Goal: Information Seeking & Learning: Learn about a topic

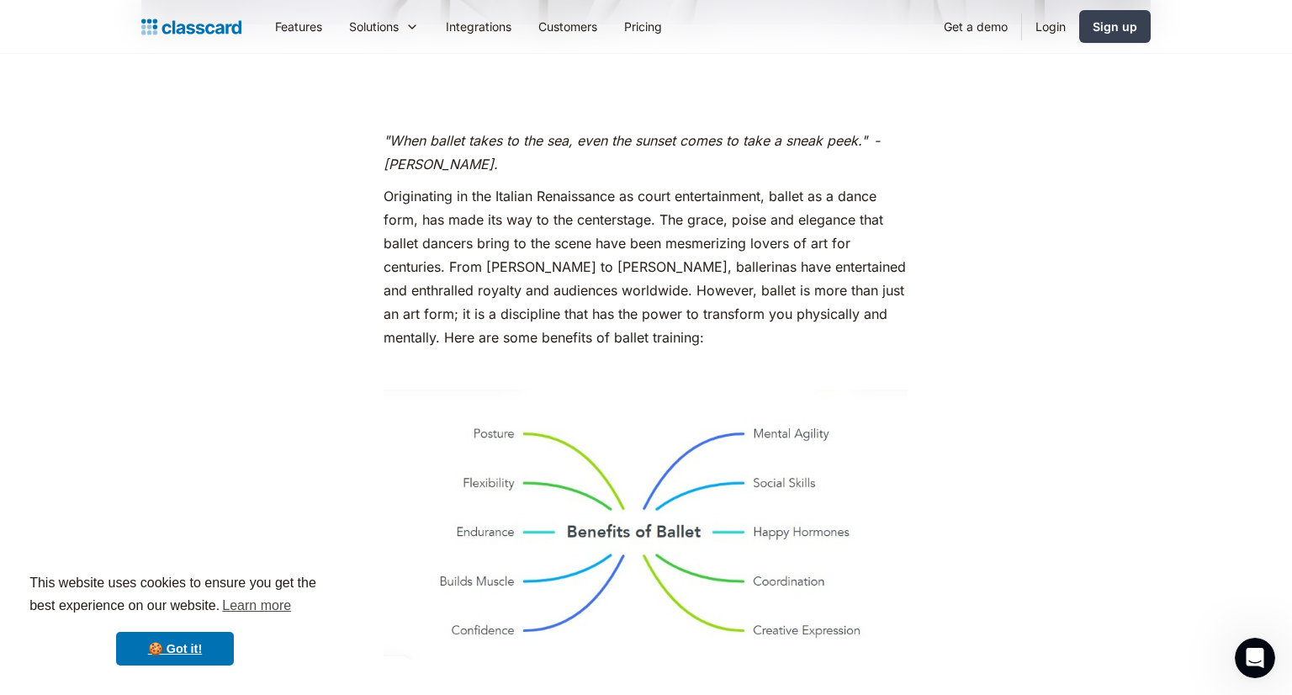
scroll to position [774, 0]
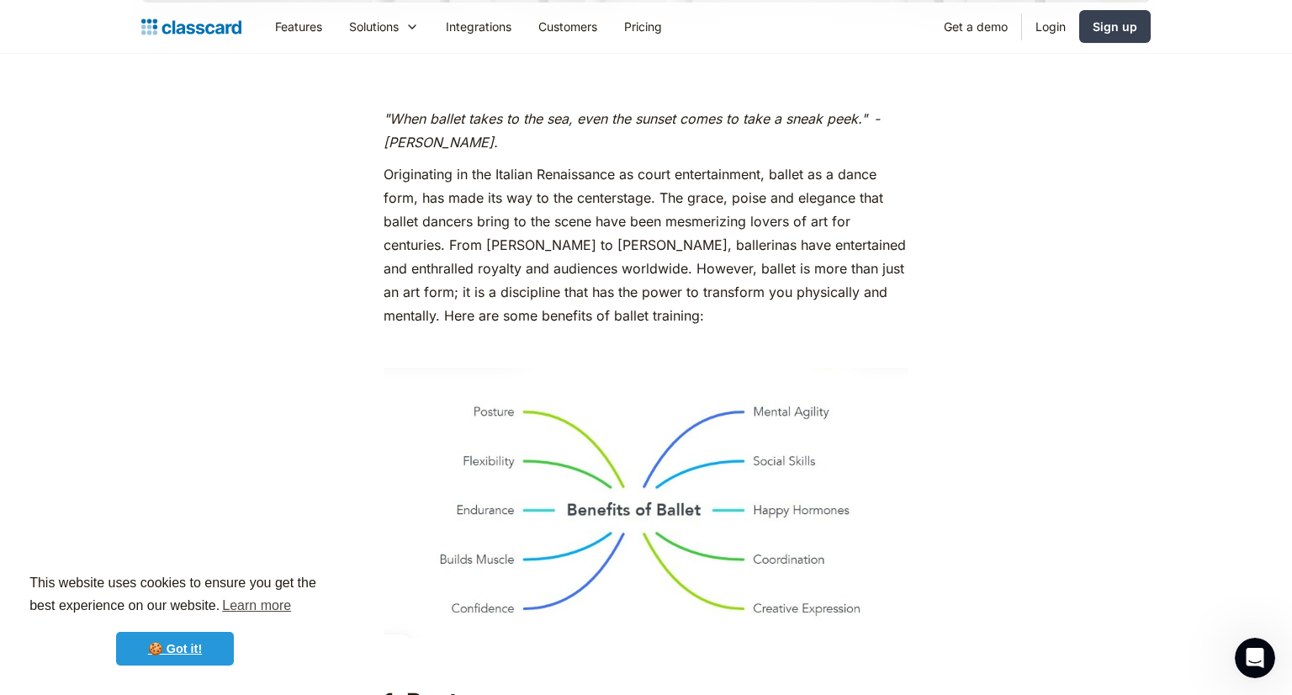
click at [209, 646] on link "🍪 Got it!" at bounding box center [175, 648] width 118 height 34
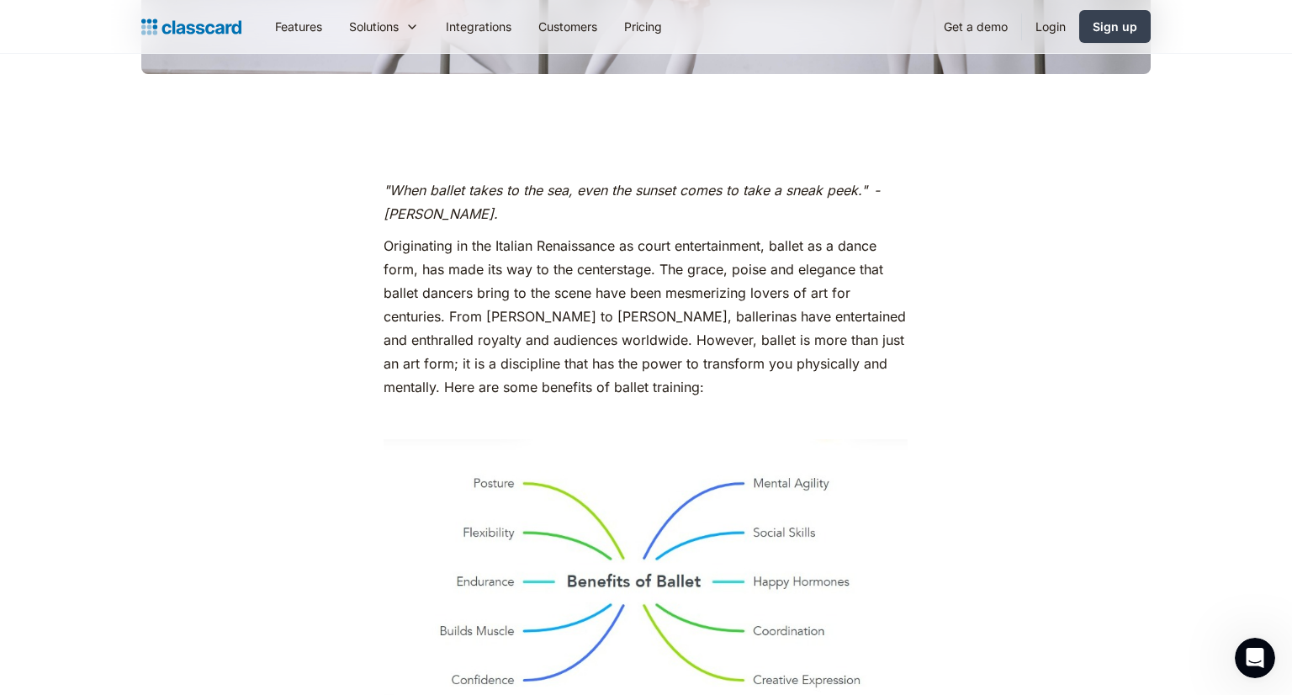
scroll to position [700, 0]
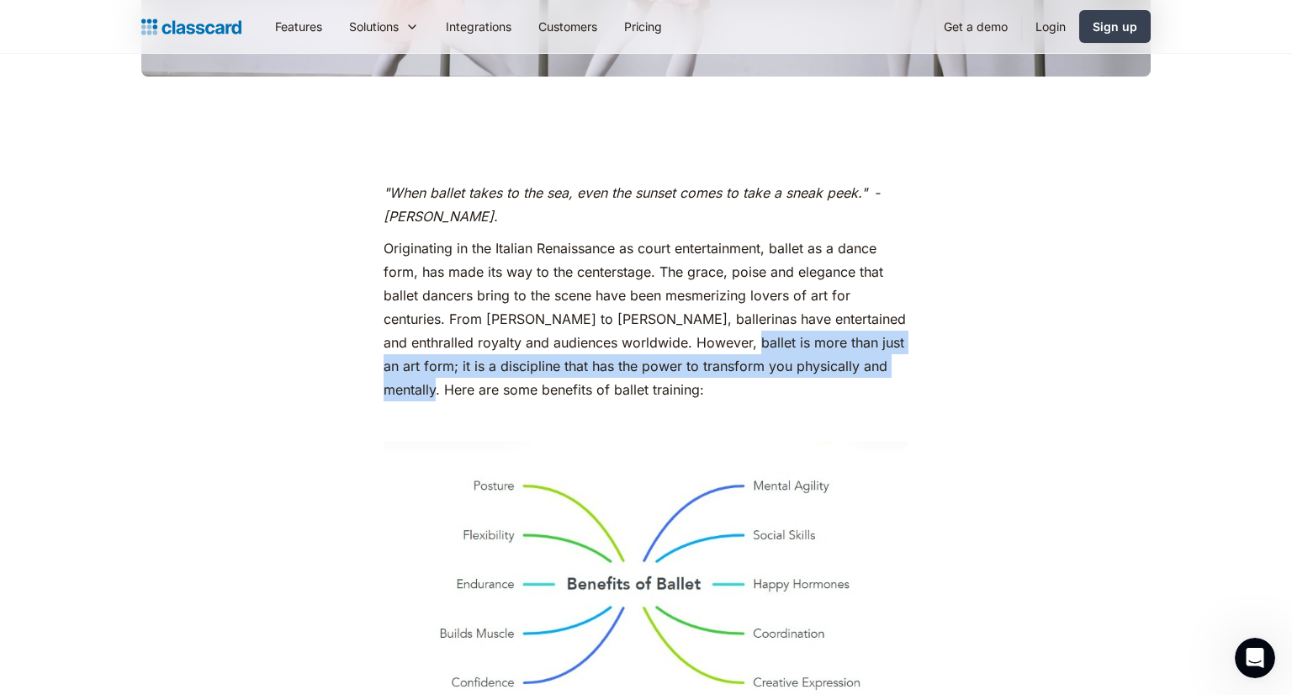
drag, startPoint x: 732, startPoint y: 341, endPoint x: 436, endPoint y: 394, distance: 300.5
click at [436, 394] on p "Originating in the Italian Renaissance as court entertainment, ballet as a danc…" at bounding box center [645, 318] width 524 height 165
copy p "ballet is more than just an art form; it is a discipline that has the power to …"
click at [680, 501] on img at bounding box center [645, 575] width 524 height 269
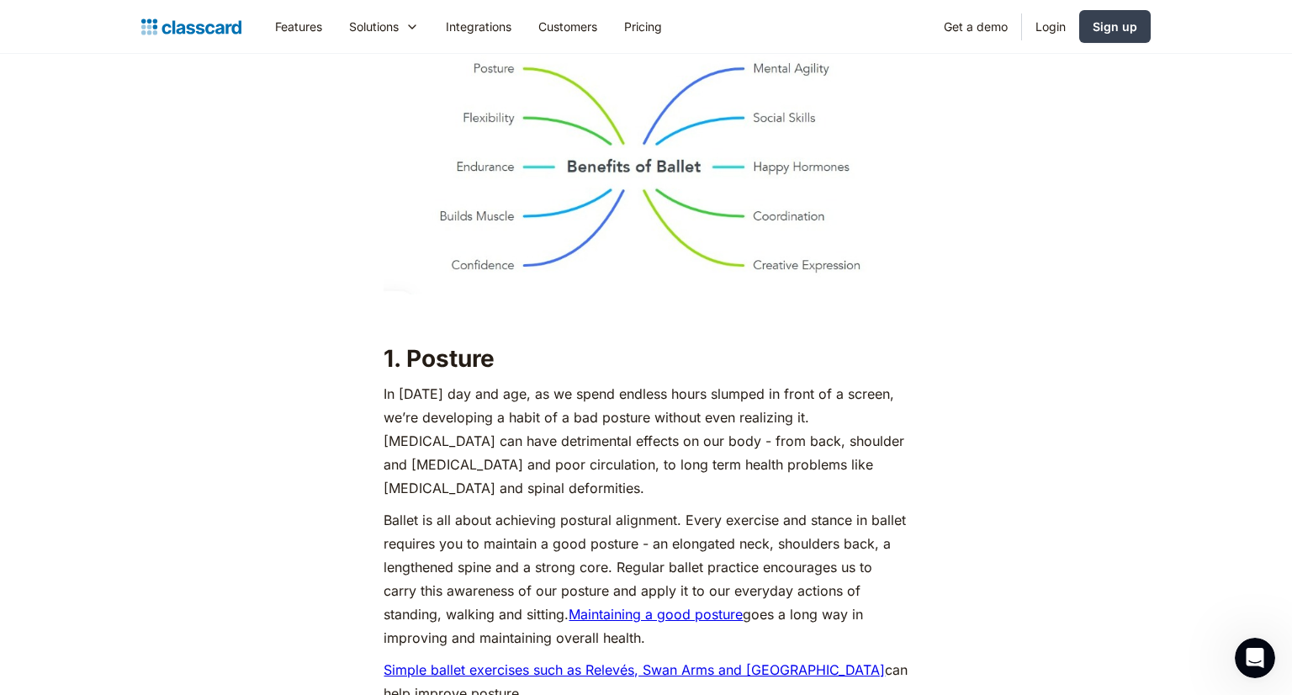
click at [785, 279] on img at bounding box center [645, 158] width 524 height 269
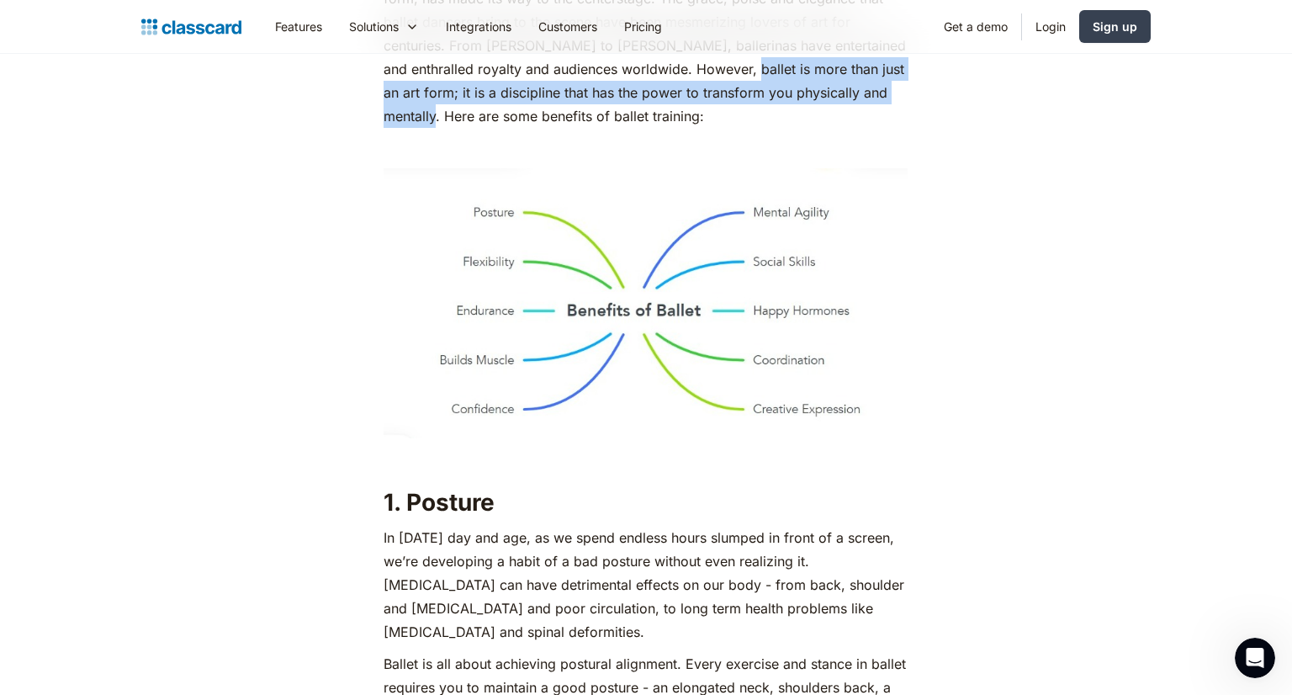
scroll to position [996, 0]
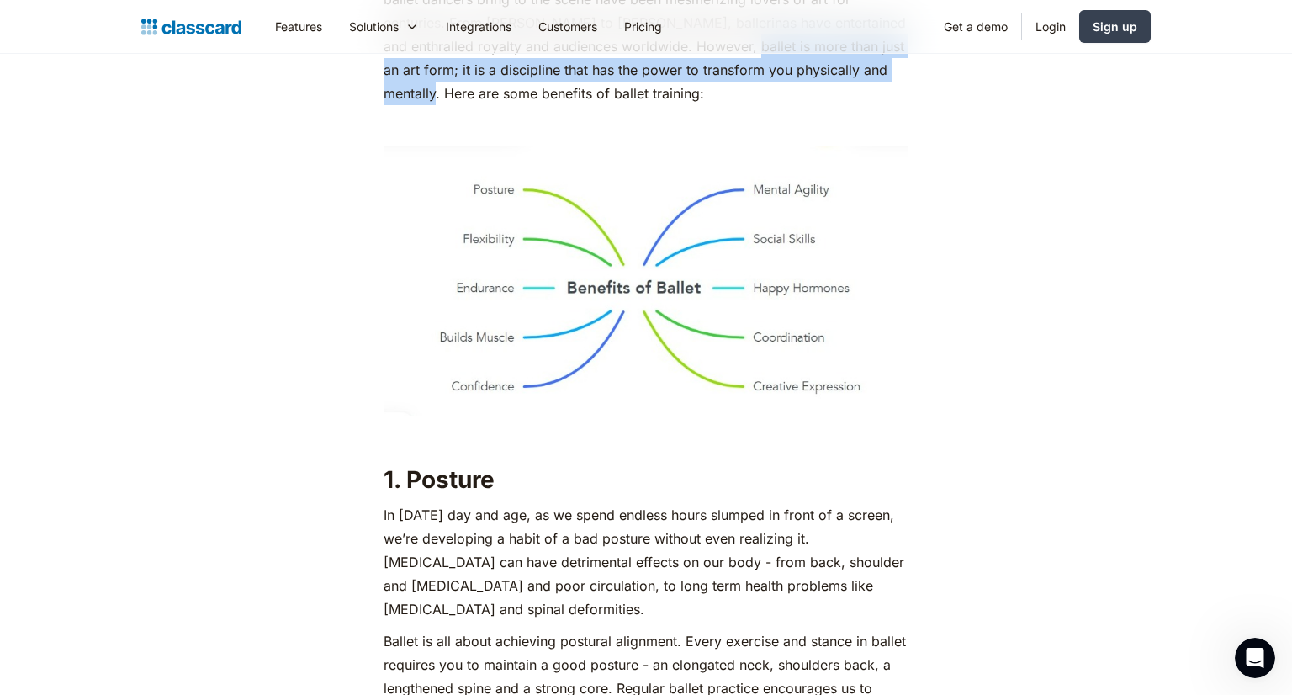
click at [479, 438] on p "‍" at bounding box center [645, 436] width 524 height 24
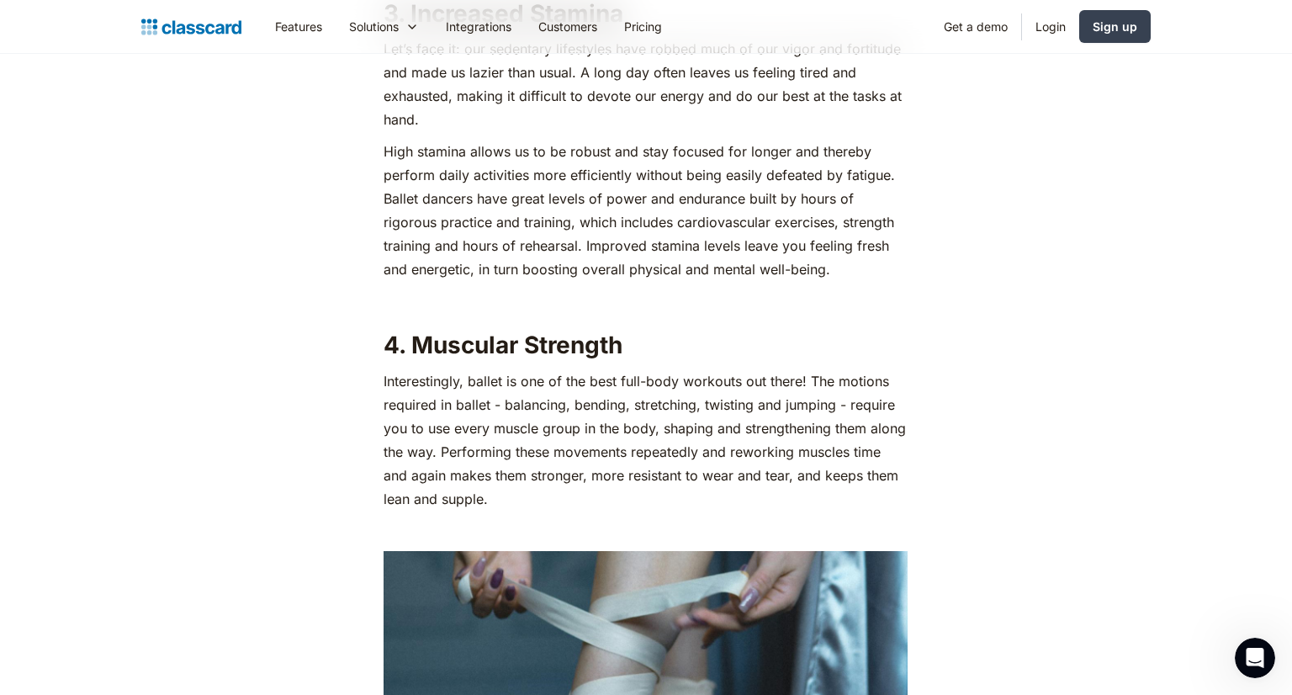
scroll to position [3009, 0]
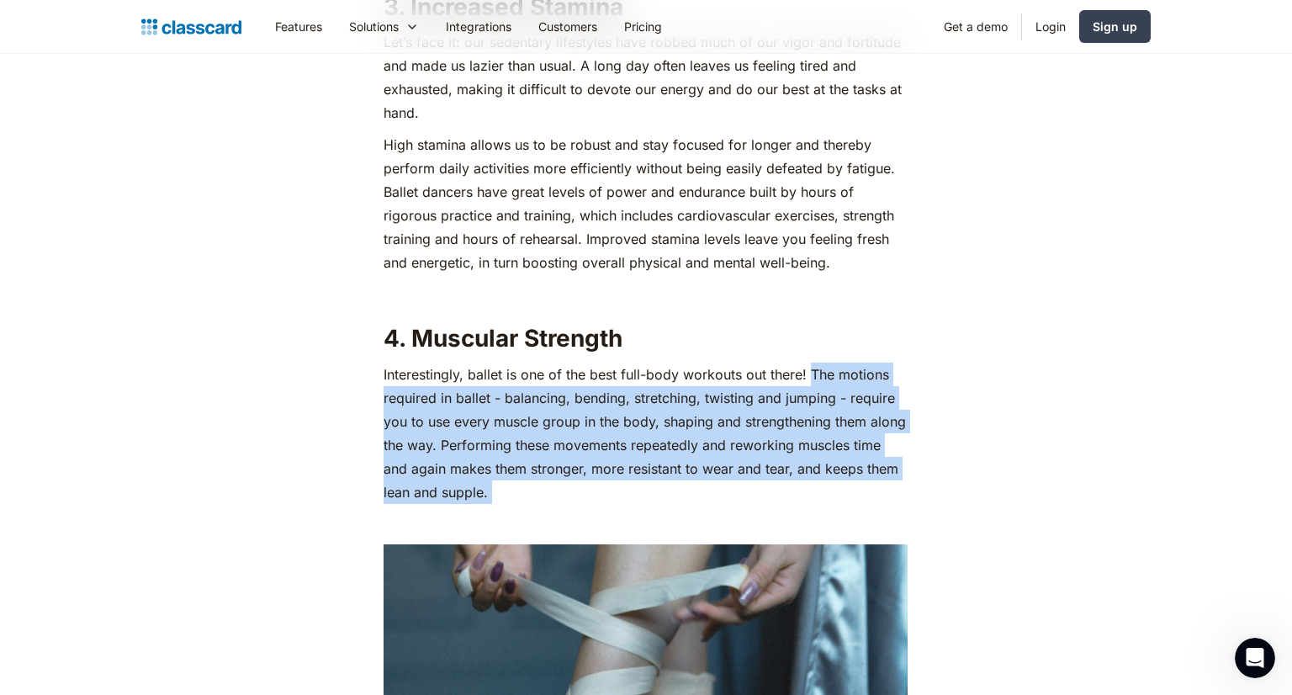
drag, startPoint x: 808, startPoint y: 372, endPoint x: 963, endPoint y: 526, distance: 218.2
copy div "The motions required in ballet - balancing, bending, stretching, twisting and j…"
click at [907, 298] on p "‍" at bounding box center [645, 295] width 524 height 24
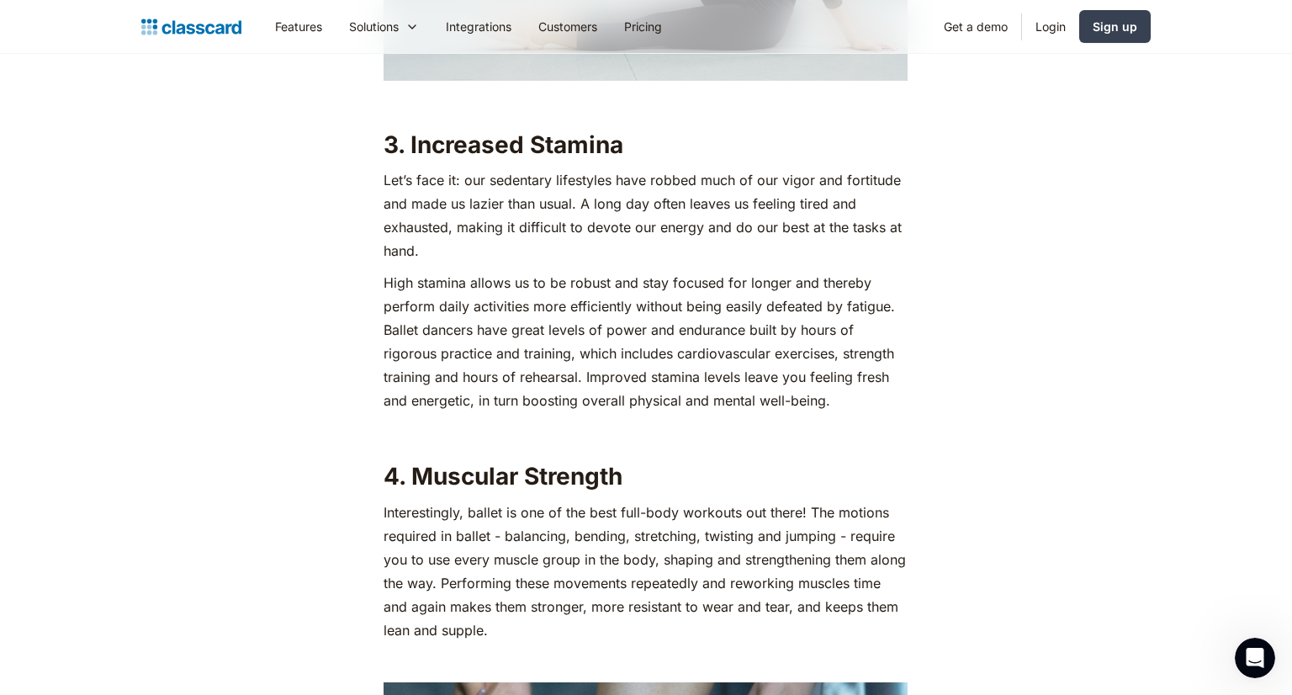
scroll to position [2861, 0]
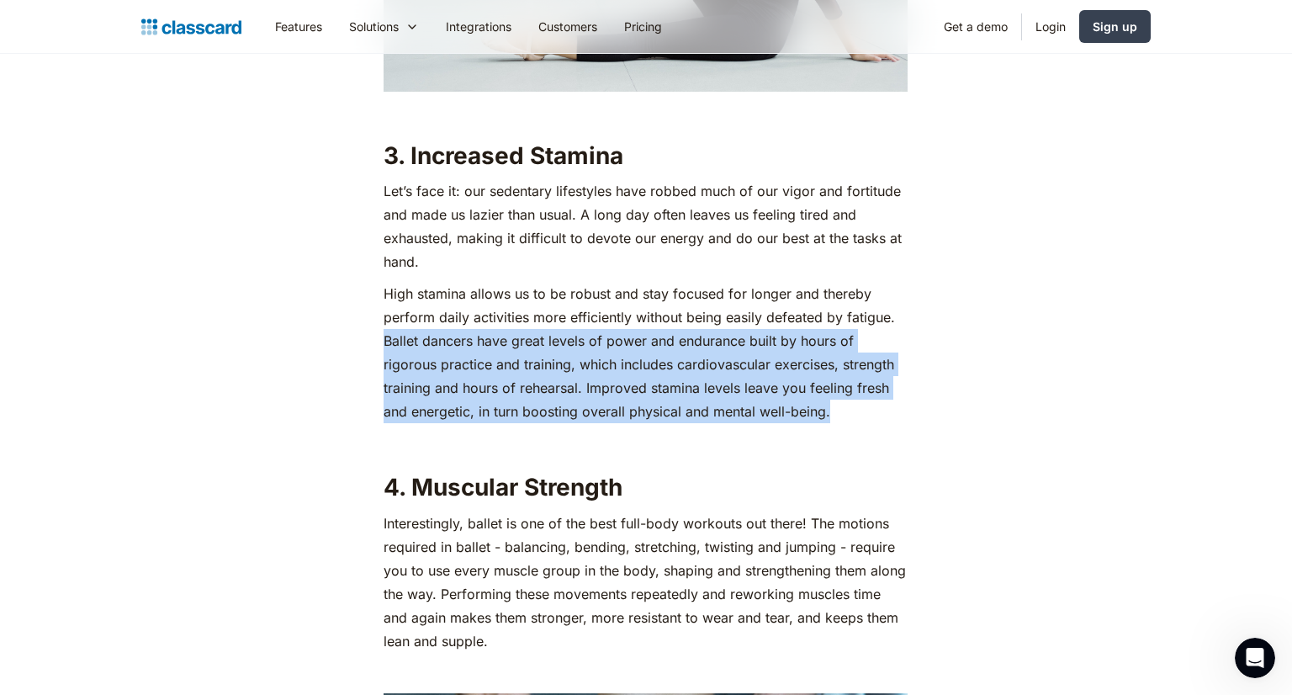
drag, startPoint x: 383, startPoint y: 341, endPoint x: 855, endPoint y: 406, distance: 476.1
click at [855, 406] on p "High stamina allows us to be robust and stay focused for longer and thereby per…" at bounding box center [645, 352] width 524 height 141
copy p "Ballet dancers have great levels of power and endurance built by hours of rigor…"
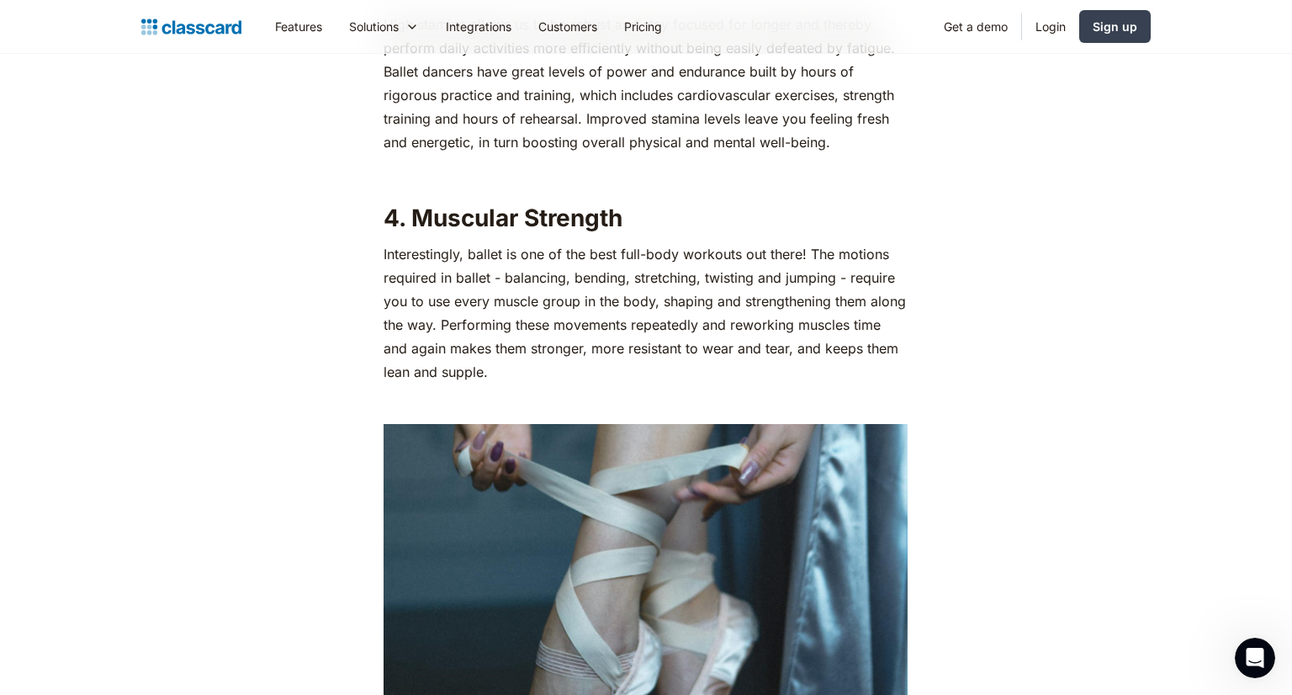
scroll to position [3134, 0]
